Goal: Task Accomplishment & Management: Use online tool/utility

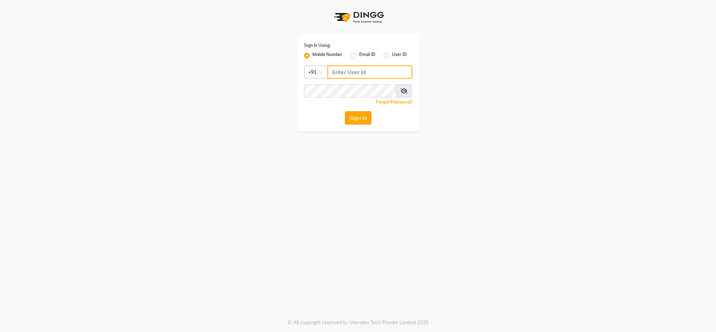
type input "9930545695"
click at [354, 120] on button "Sign In" at bounding box center [358, 117] width 27 height 13
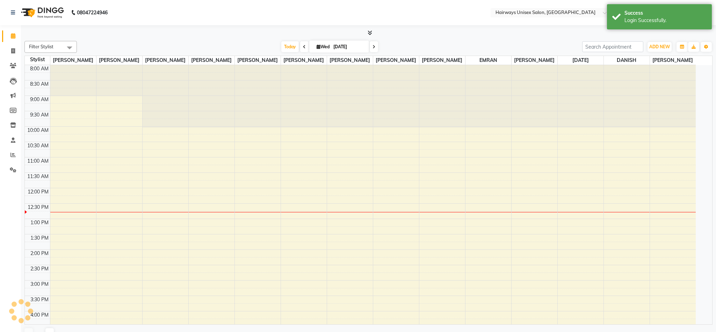
select select "en"
